Goal: Information Seeking & Learning: Check status

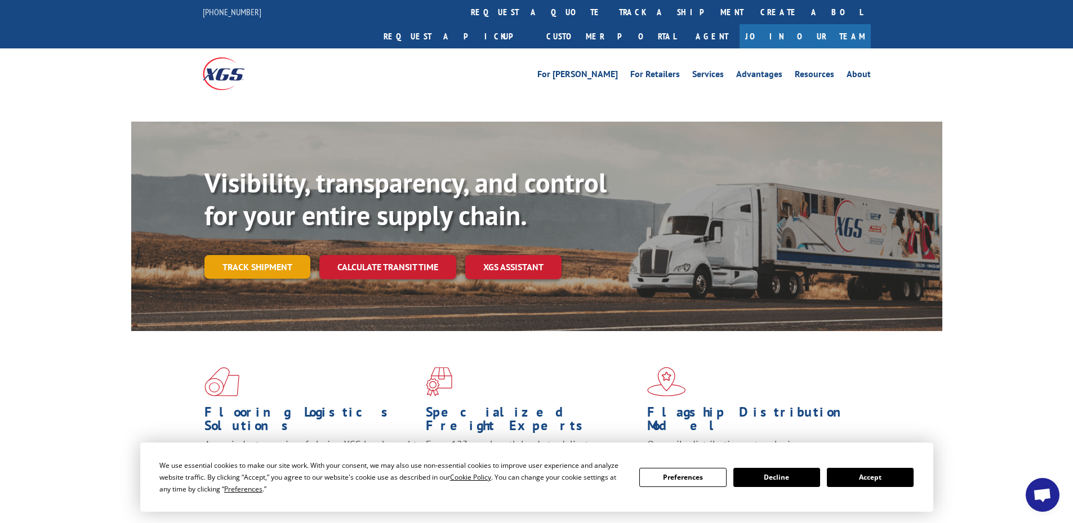
click at [295, 255] on link "Track shipment" at bounding box center [257, 267] width 106 height 24
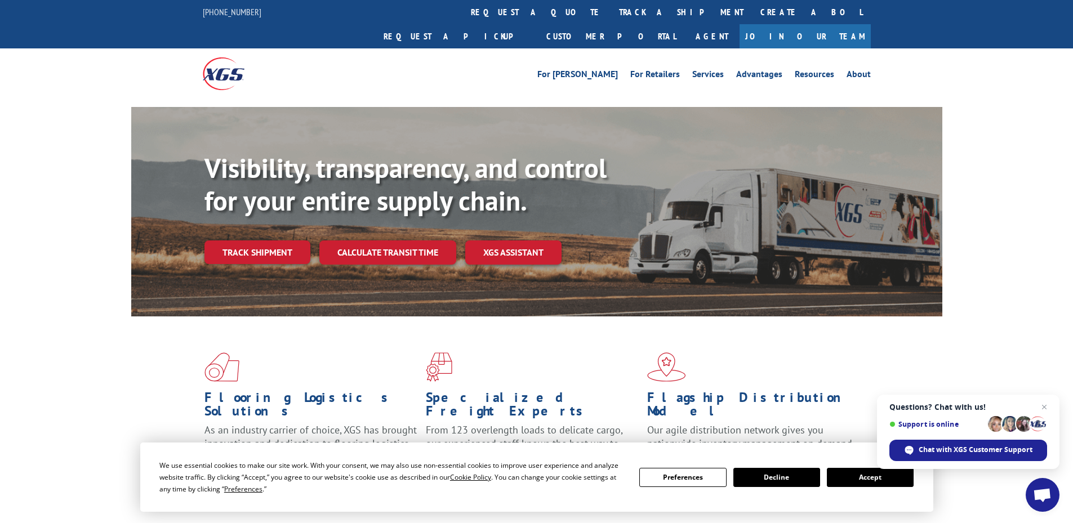
click at [862, 480] on button "Accept" at bounding box center [870, 477] width 87 height 19
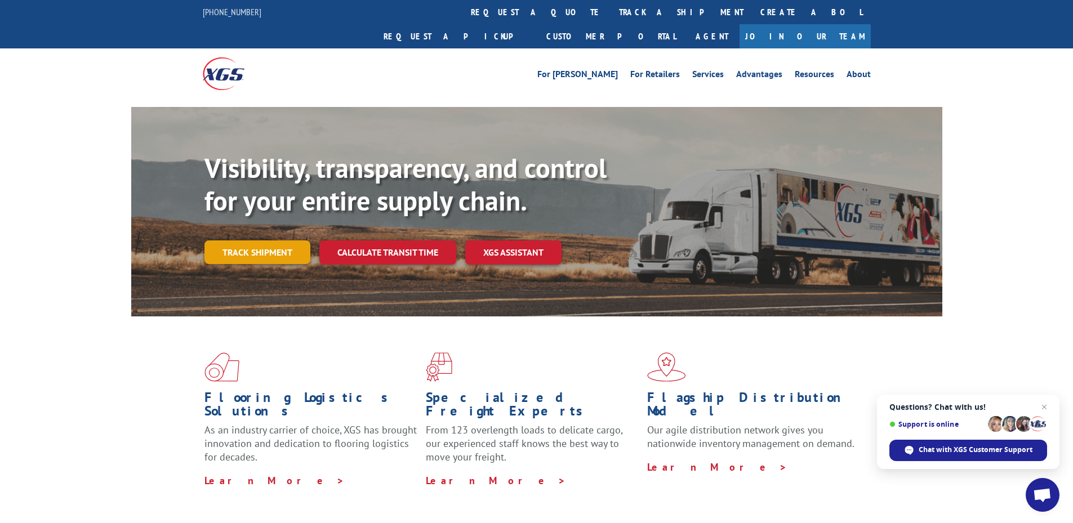
click at [243, 240] on link "Track shipment" at bounding box center [257, 252] width 106 height 24
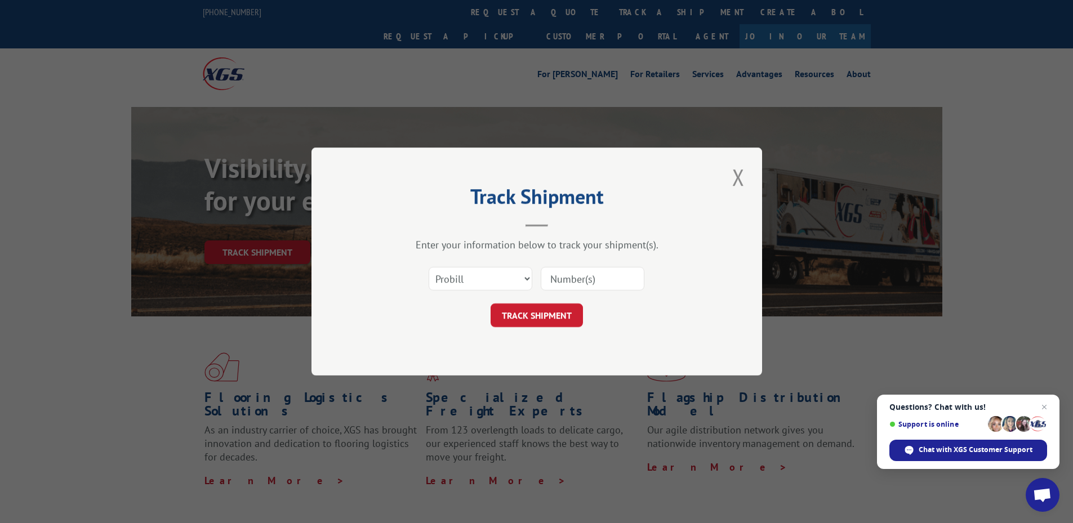
paste input "17514182"
type input "17514182"
click at [527, 300] on form "Select category... Probill BOL PO 17514182 TRACK SHIPMENT" at bounding box center [537, 293] width 338 height 67
click at [526, 315] on button "TRACK SHIPMENT" at bounding box center [536, 316] width 92 height 24
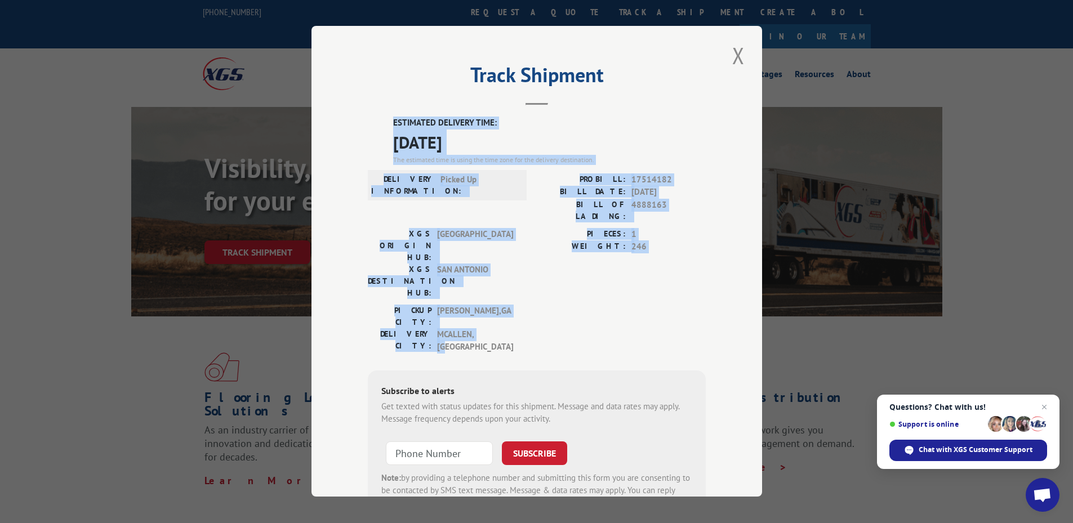
drag, startPoint x: 409, startPoint y: 124, endPoint x: 494, endPoint y: 283, distance: 179.9
click at [492, 289] on div "ESTIMATED DELIVERY TIME: [DATE] The estimated time is using the time zone for t…" at bounding box center [537, 320] width 338 height 407
copy div "ESTIMATED DELIVERY TIME: [DATE] The estimated time is using the time zone for t…"
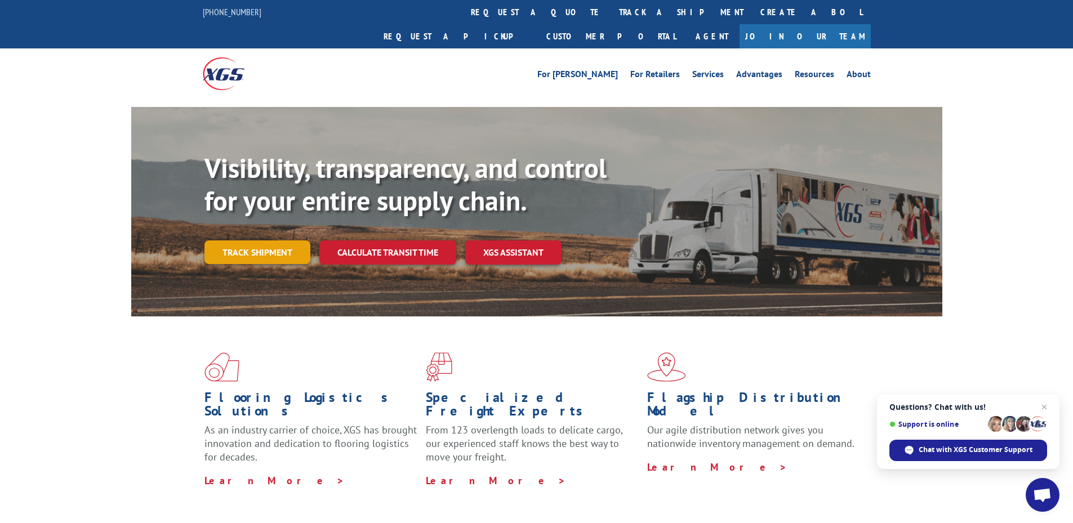
click at [273, 240] on link "Track shipment" at bounding box center [257, 252] width 106 height 24
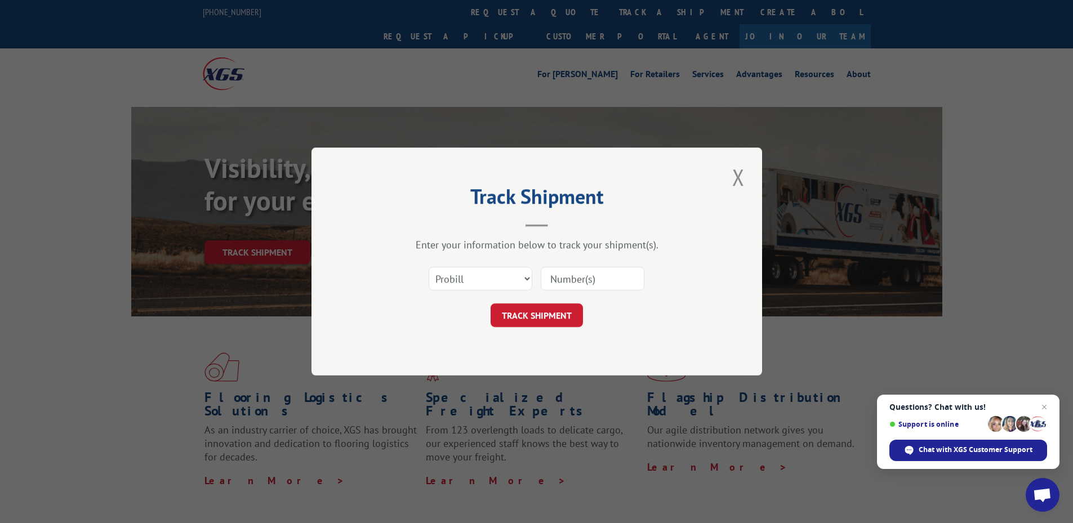
paste input "ESTIMATED DELIVERY TIME: 08/18/2025 The estimated time is using the time zone f…"
type input "ESTIMATED DELIVERY TIME: 08/18/2025 The estimated time is using the time zone f…"
click at [522, 310] on button "TRACK SHIPMENT" at bounding box center [536, 316] width 92 height 24
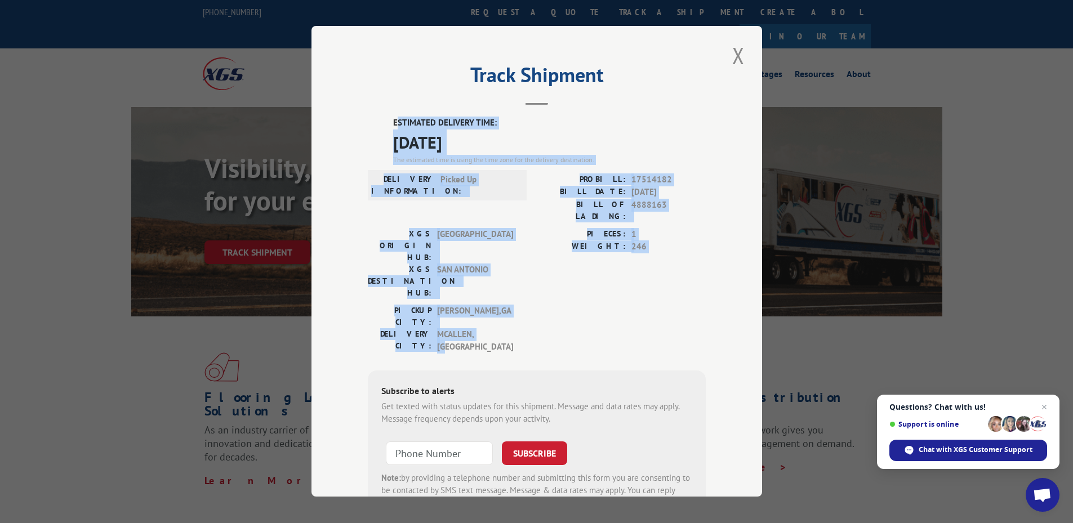
drag, startPoint x: 391, startPoint y: 121, endPoint x: 638, endPoint y: 288, distance: 298.0
click at [638, 288] on div "ESTIMATED DELIVERY TIME: [DATE] The estimated time is using the time zone for t…" at bounding box center [537, 320] width 338 height 407
copy div "STIMATED DELIVERY TIME: 08/18/2025 The estimated time is using the time zone fo…"
click at [425, 141] on span "[DATE]" at bounding box center [549, 142] width 313 height 25
drag, startPoint x: 387, startPoint y: 119, endPoint x: 651, endPoint y: 284, distance: 311.1
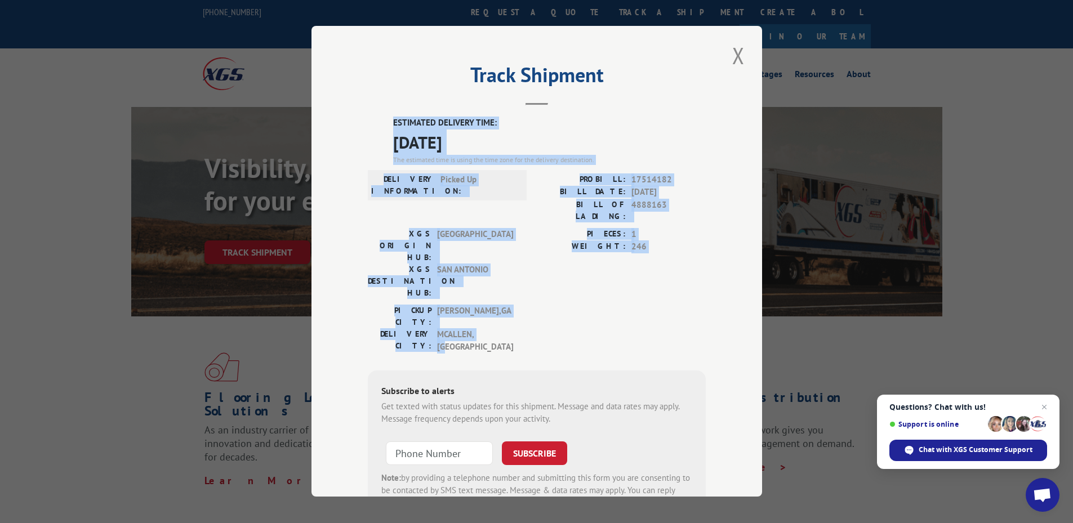
click at [657, 287] on div "ESTIMATED DELIVERY TIME: [DATE] The estimated time is using the time zone for t…" at bounding box center [537, 320] width 338 height 407
copy div "ESTIMATED DELIVERY TIME: [DATE] The estimated time is using the time zone for t…"
